Goal: Task Accomplishment & Management: Use online tool/utility

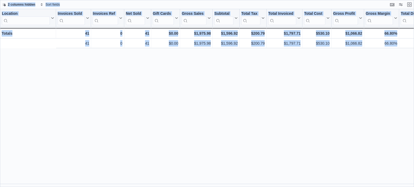
scroll to position [0, 122]
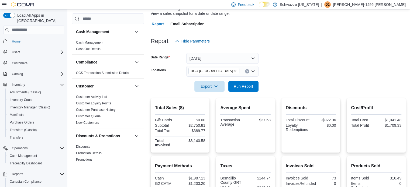
scroll to position [351, 0]
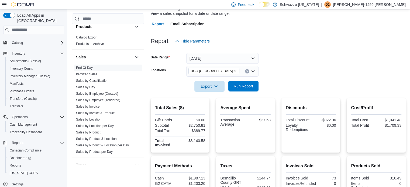
click at [240, 89] on span "Run Report" at bounding box center [244, 86] width 24 height 11
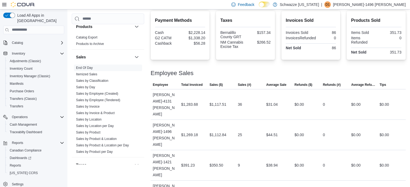
scroll to position [0, 0]
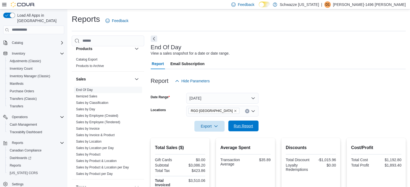
click at [247, 128] on span "Run Report" at bounding box center [243, 126] width 19 height 5
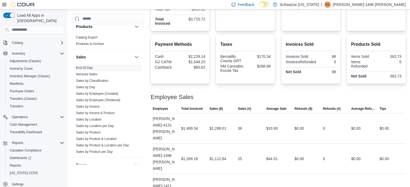
scroll to position [186, 0]
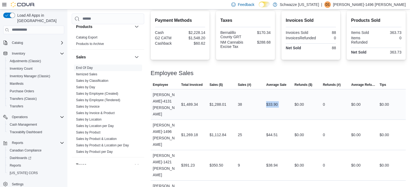
drag, startPoint x: 266, startPoint y: 98, endPoint x: 300, endPoint y: 61, distance: 50.2
click at [298, 93] on tr "Employee Joseph-4131 Maldonado Total Invoiced $1,489.34 Sales ($) $1,288.01 Sal…" at bounding box center [278, 104] width 255 height 30
click at [300, 62] on div "Total Sales ($) Gift Cards $0.00 Subtotal $3,256.70 Total Tax $459.02 Total Inv…" at bounding box center [278, 97] width 255 height 289
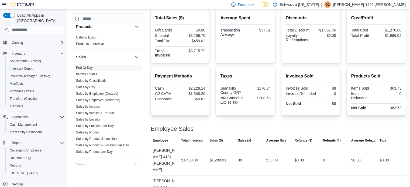
scroll to position [0, 0]
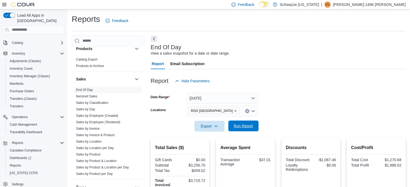
click at [244, 125] on span "Run Report" at bounding box center [243, 126] width 19 height 5
click at [246, 125] on span "Run Report" at bounding box center [243, 126] width 19 height 5
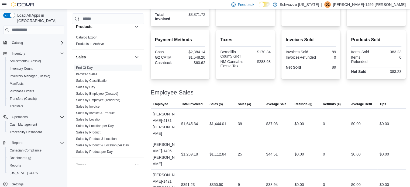
scroll to position [186, 0]
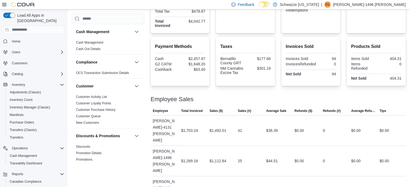
scroll to position [186, 0]
